Goal: Information Seeking & Learning: Learn about a topic

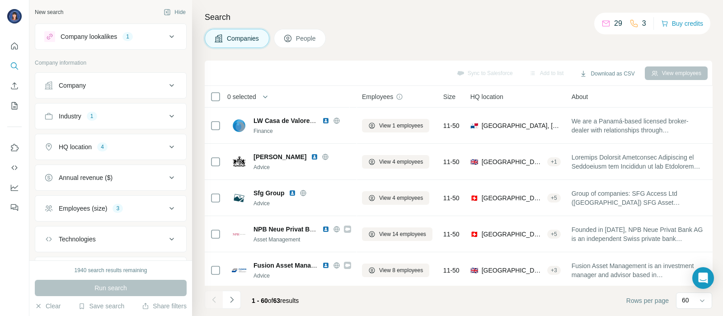
click at [166, 41] on icon at bounding box center [171, 36] width 11 height 11
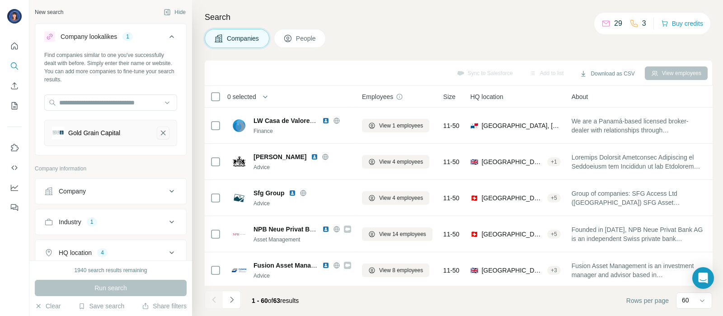
click at [159, 130] on icon "Gold Grain Capital-remove-button" at bounding box center [163, 132] width 8 height 9
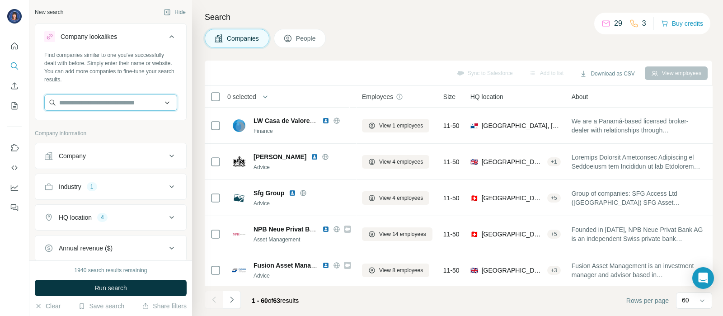
click at [90, 109] on input "text" at bounding box center [110, 102] width 133 height 16
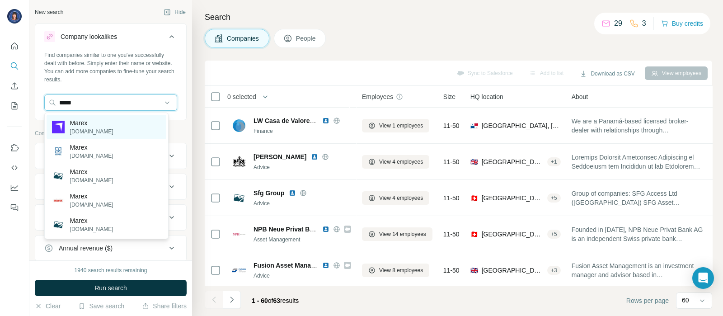
type input "*****"
click at [91, 123] on p "Marex" at bounding box center [91, 122] width 43 height 9
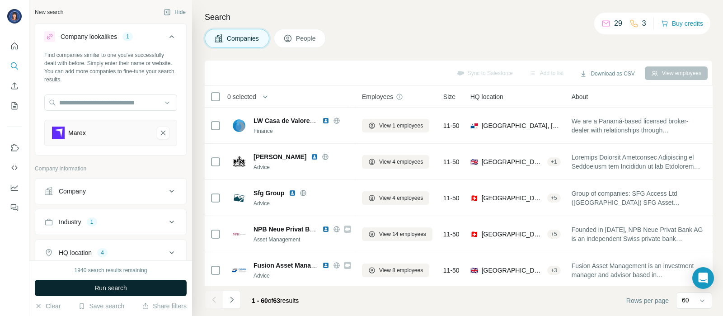
click at [121, 288] on span "Run search" at bounding box center [110, 287] width 33 height 9
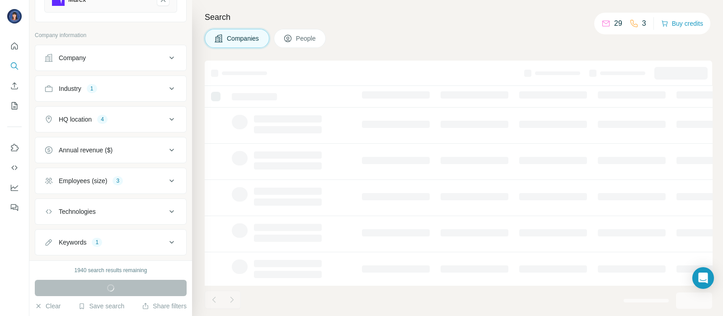
scroll to position [151, 0]
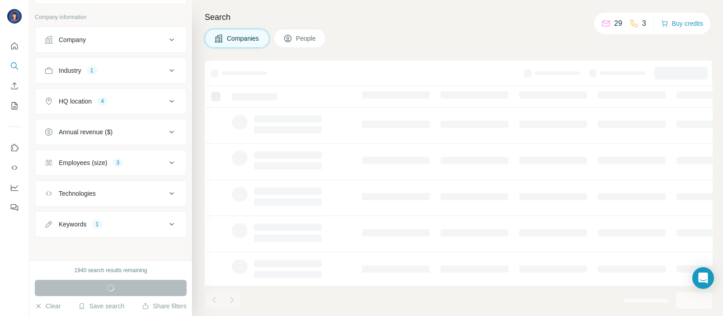
click at [155, 166] on button "Employees (size) 3" at bounding box center [110, 163] width 151 height 22
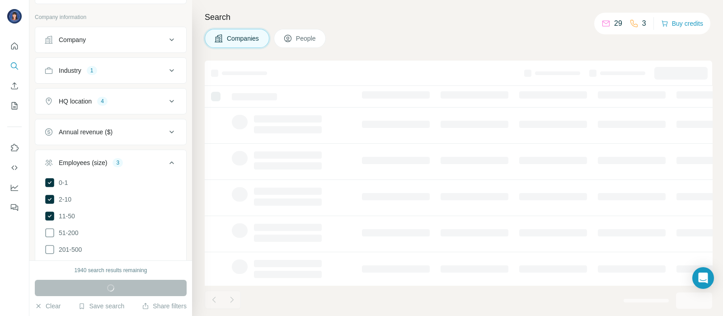
click at [166, 163] on icon at bounding box center [171, 162] width 11 height 11
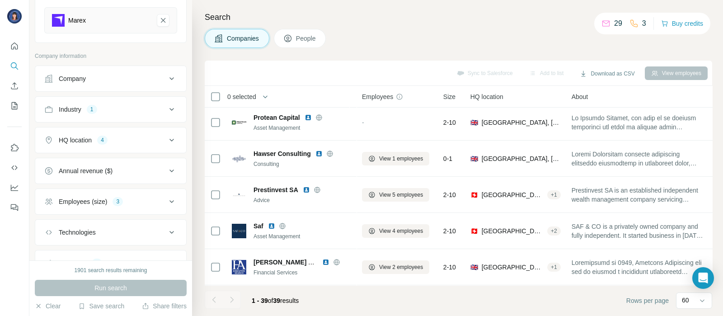
scroll to position [90, 0]
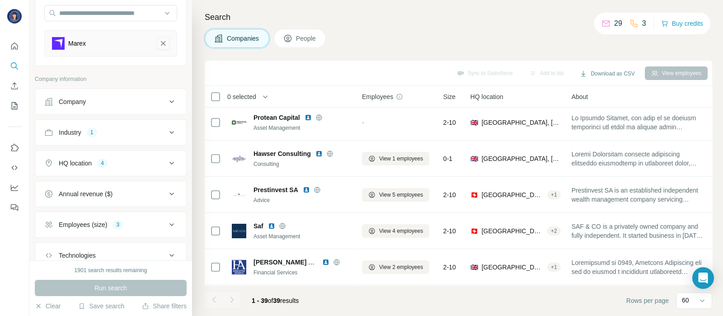
click at [159, 44] on icon "Marex-remove-button" at bounding box center [163, 43] width 8 height 9
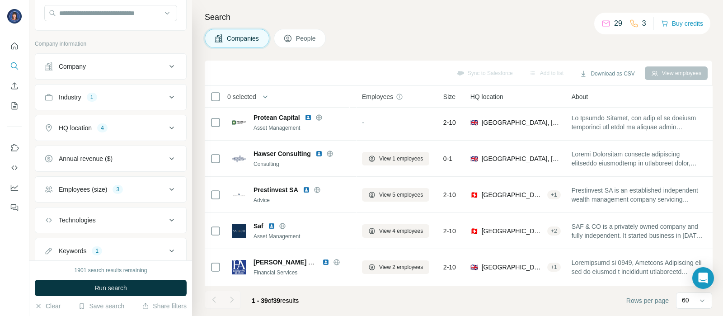
scroll to position [47, 0]
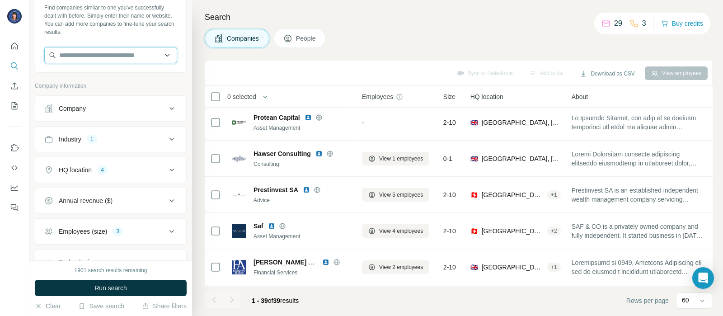
click at [148, 55] on input "text" at bounding box center [110, 55] width 133 height 16
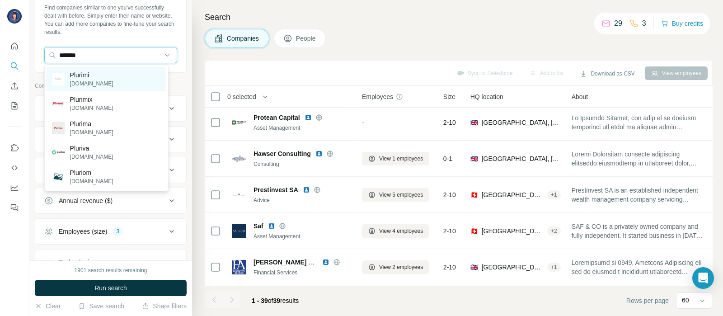
type input "*******"
click at [80, 82] on p "[DOMAIN_NAME]" at bounding box center [91, 84] width 43 height 8
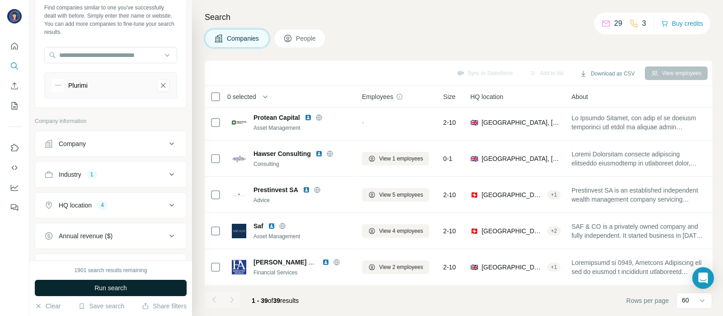
click at [94, 282] on button "Run search" at bounding box center [111, 288] width 152 height 16
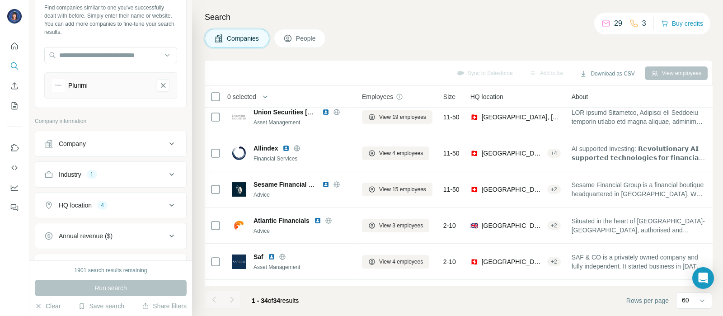
scroll to position [1057, 0]
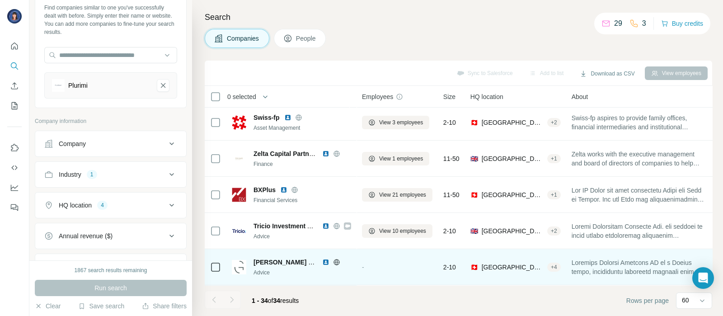
click at [323, 259] on img at bounding box center [325, 262] width 7 height 7
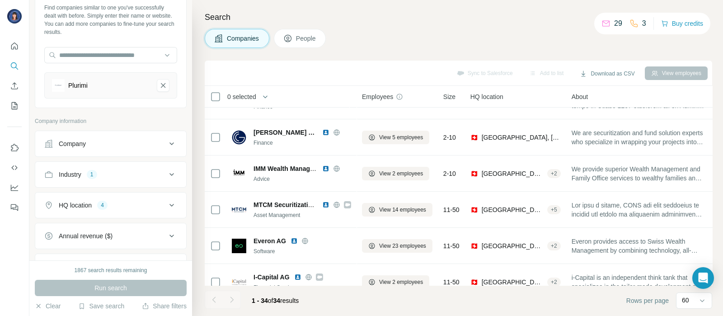
scroll to position [602, 0]
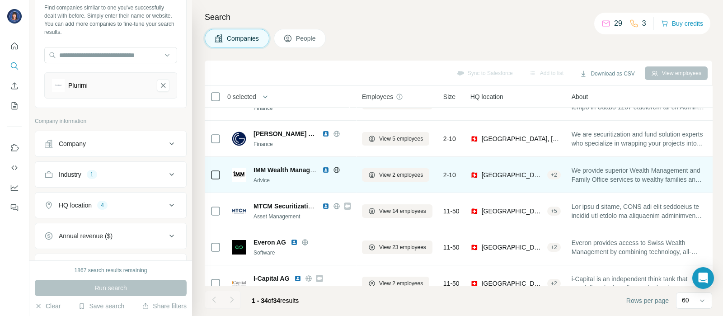
click at [325, 168] on img at bounding box center [325, 169] width 7 height 7
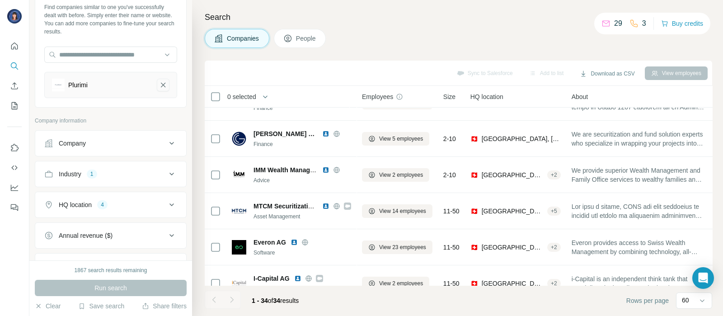
click at [159, 82] on icon "Plurimi-remove-button" at bounding box center [163, 84] width 8 height 9
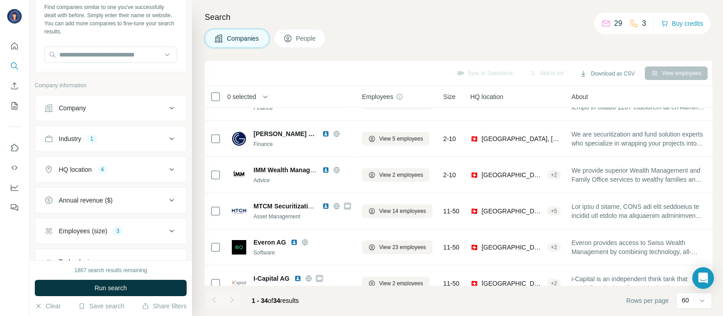
click at [168, 104] on icon at bounding box center [171, 108] width 11 height 11
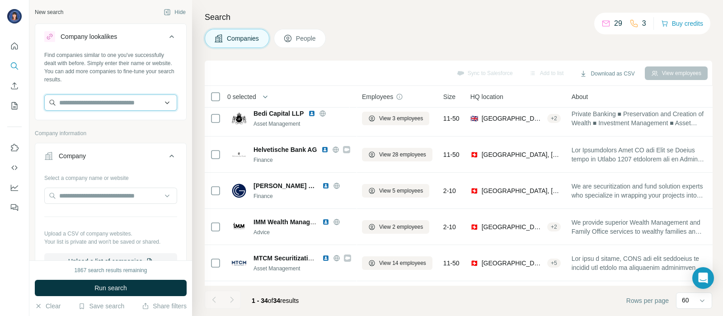
click at [139, 98] on input "text" at bounding box center [110, 102] width 133 height 16
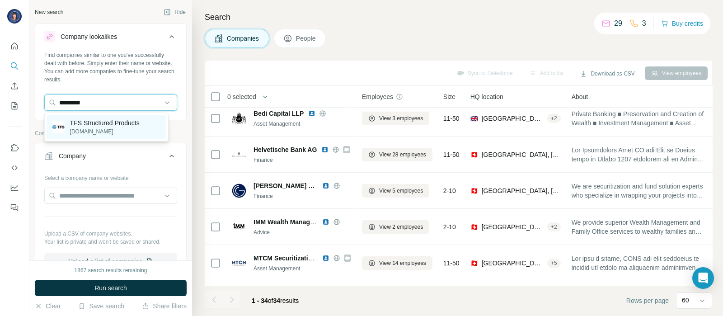
type input "*********"
click at [105, 127] on p "[DOMAIN_NAME]" at bounding box center [105, 131] width 70 height 8
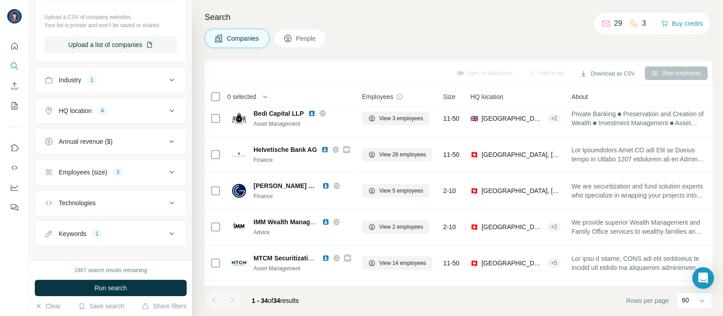
scroll to position [264, 0]
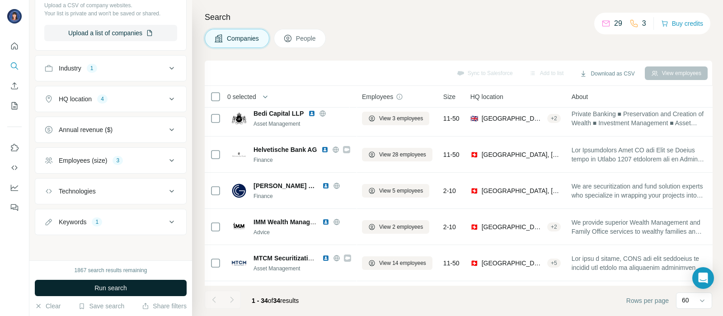
click at [114, 284] on span "Run search" at bounding box center [110, 287] width 33 height 9
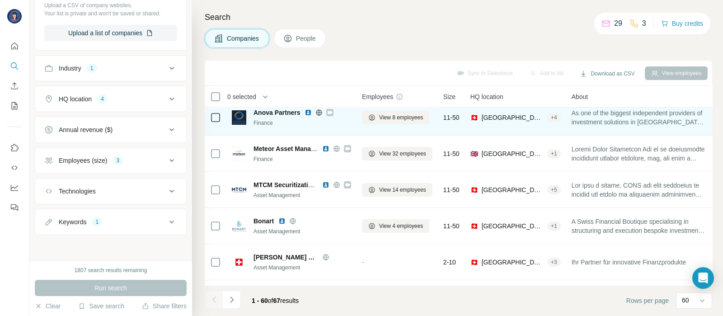
scroll to position [82, 0]
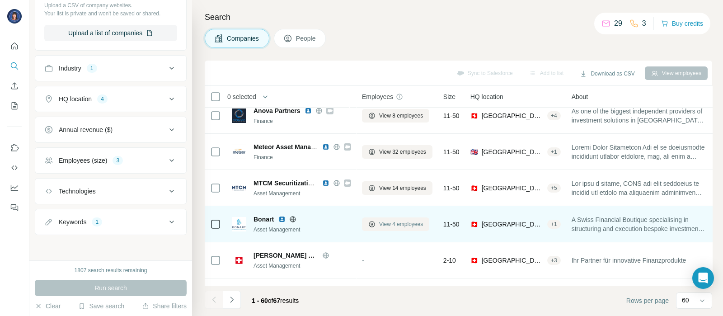
click at [400, 228] on button "View 4 employees" at bounding box center [395, 224] width 67 height 14
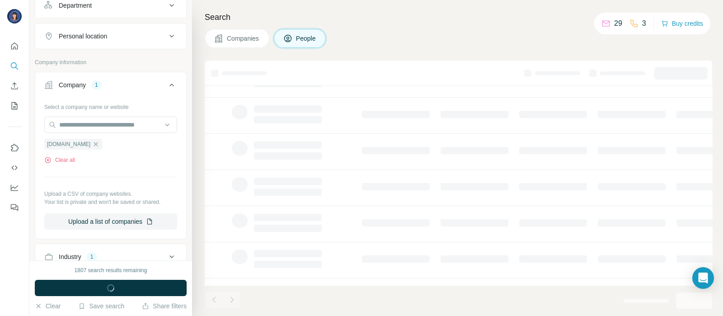
scroll to position [453, 0]
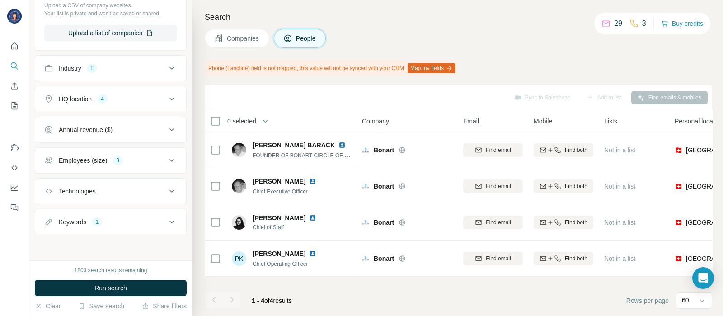
click at [255, 37] on span "Companies" at bounding box center [243, 38] width 33 height 9
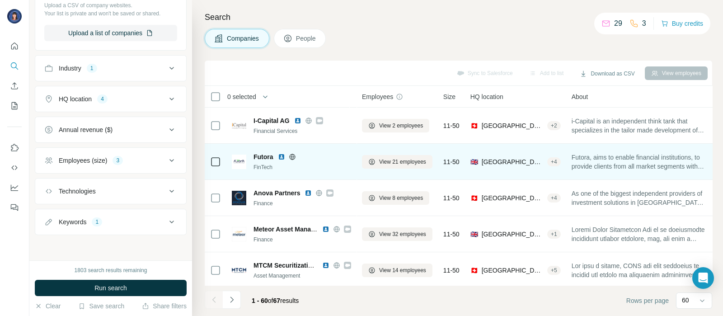
scroll to position [313, 0]
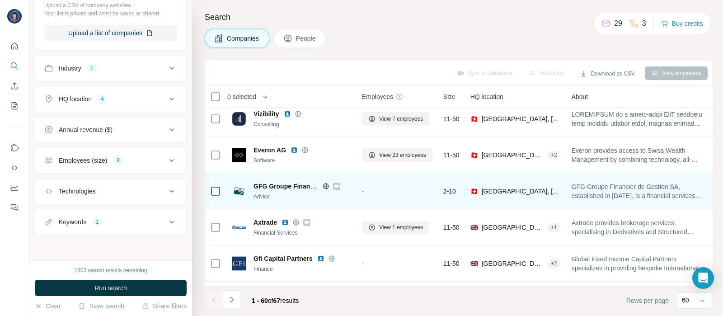
scroll to position [552, 0]
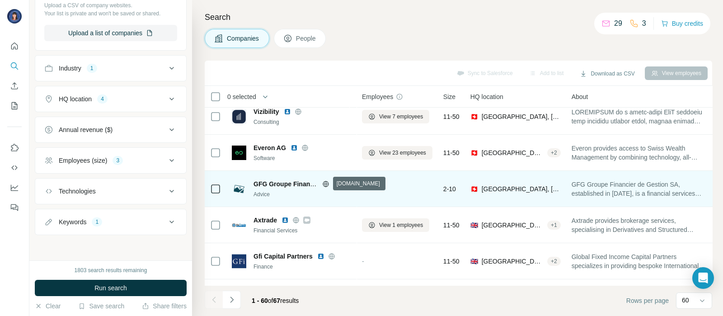
click at [326, 182] on icon at bounding box center [326, 184] width 2 height 6
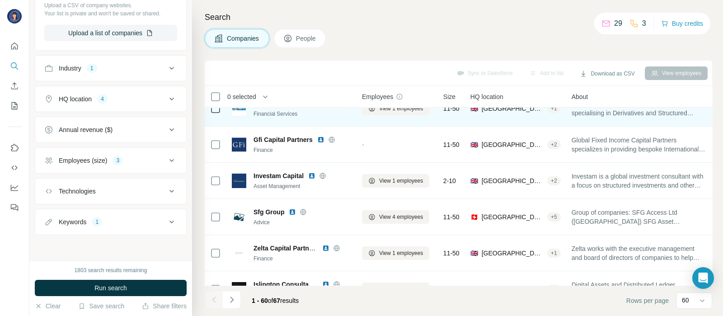
scroll to position [667, 0]
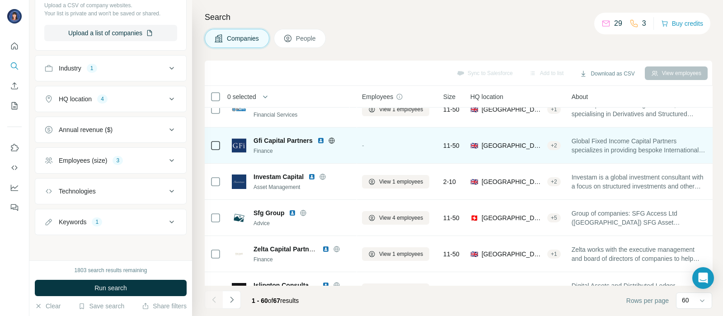
click at [321, 141] on img at bounding box center [320, 140] width 7 height 7
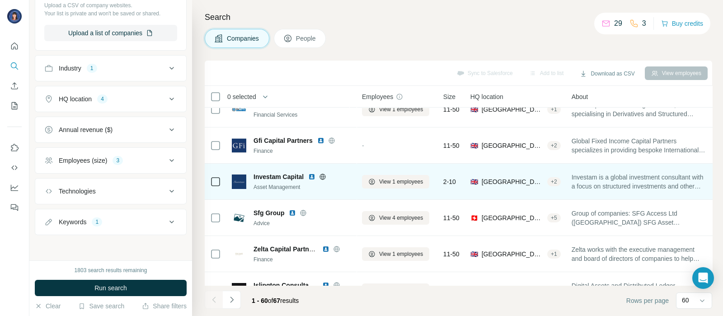
click at [311, 176] on img at bounding box center [311, 176] width 7 height 7
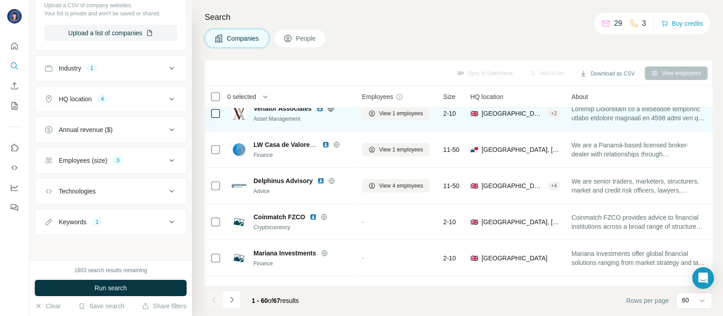
scroll to position [1321, 0]
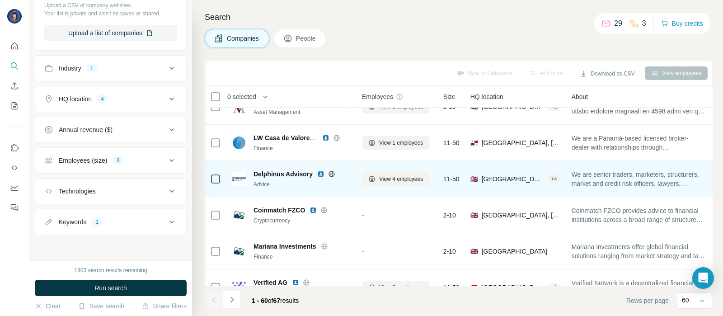
click at [324, 172] on img at bounding box center [320, 173] width 7 height 7
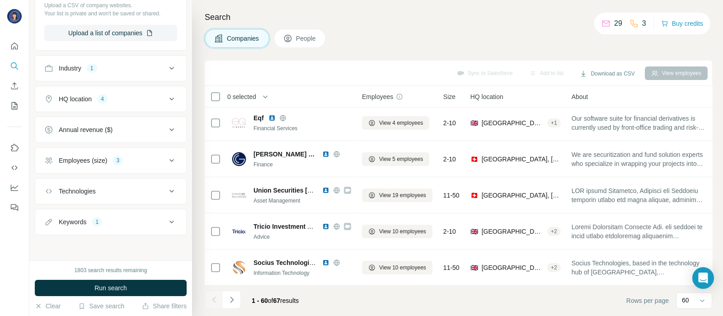
scroll to position [1522, 0]
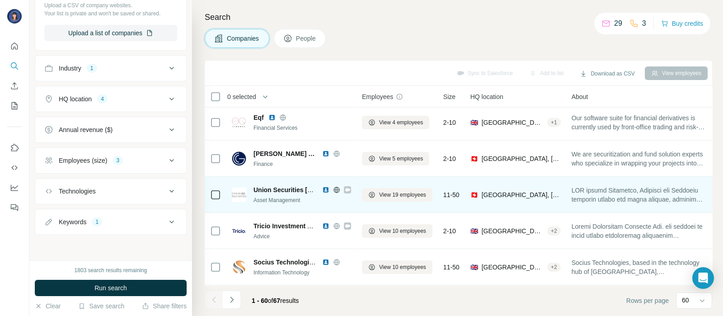
click at [326, 189] on img at bounding box center [325, 189] width 7 height 7
